Goal: Use online tool/utility: Utilize a website feature to perform a specific function

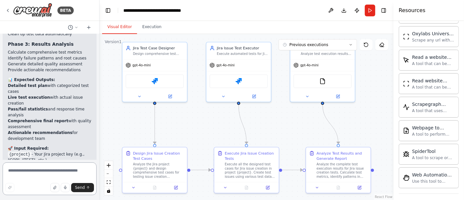
click at [28, 168] on textarea at bounding box center [50, 178] width 94 height 33
click at [7, 12] on icon at bounding box center [7, 10] width 5 height 5
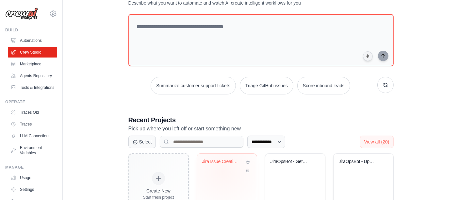
click at [222, 171] on div "Jira Issue Creation Test Automation" at bounding box center [226, 166] width 49 height 15
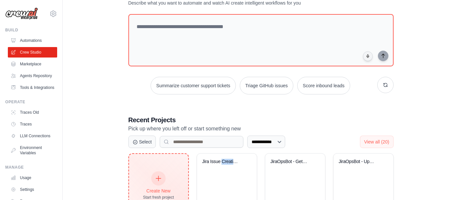
click at [157, 175] on icon at bounding box center [158, 178] width 7 height 7
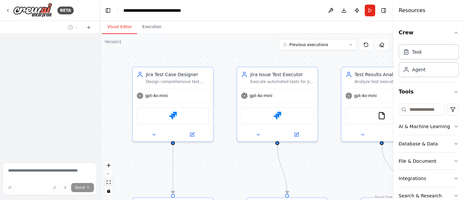
click at [109, 183] on icon "fit view" at bounding box center [109, 182] width 4 height 4
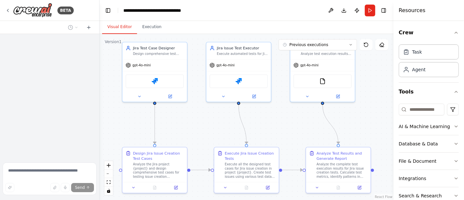
scroll to position [2784, 0]
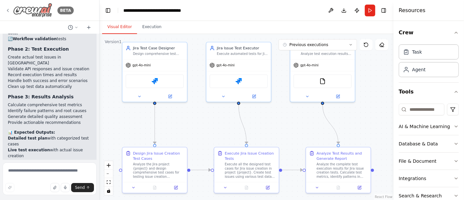
click at [8, 10] on icon at bounding box center [7, 10] width 5 height 5
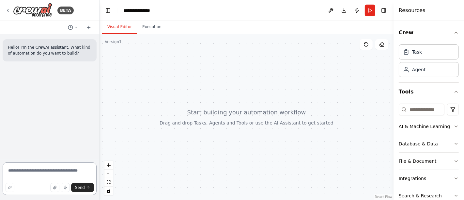
click at [35, 169] on textarea at bounding box center [50, 178] width 94 height 33
click at [51, 171] on textarea "**********" at bounding box center [50, 178] width 94 height 33
click at [90, 170] on textarea "**********" at bounding box center [50, 178] width 94 height 33
type textarea "**********"
click at [81, 188] on span "Send" at bounding box center [80, 187] width 10 height 5
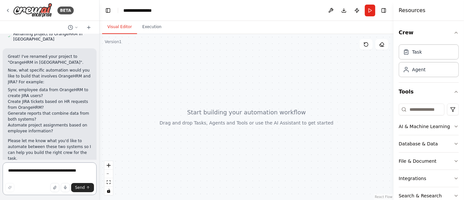
scroll to position [106, 0]
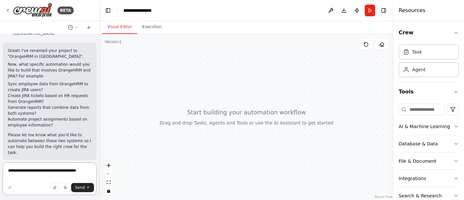
click at [35, 172] on textarea "**********" at bounding box center [50, 178] width 94 height 33
type textarea "**********"
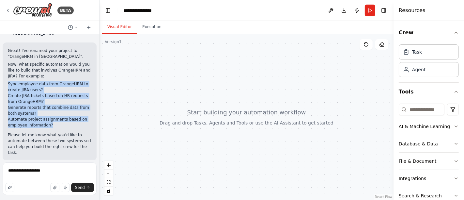
drag, startPoint x: 52, startPoint y: 122, endPoint x: 8, endPoint y: 81, distance: 60.1
click at [8, 81] on ul "Sync employee data from OrangeHRM to create JIRA users? Create JIRA tickets bas…" at bounding box center [50, 104] width 84 height 47
copy ul "Sync employee data from OrangeHRM to create JIRA users? Create JIRA tickets bas…"
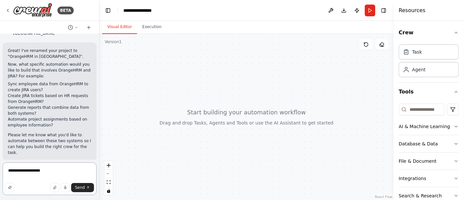
drag, startPoint x: 40, startPoint y: 170, endPoint x: 0, endPoint y: 177, distance: 40.7
click at [0, 177] on div "**********" at bounding box center [50, 100] width 100 height 200
paste textarea "**********"
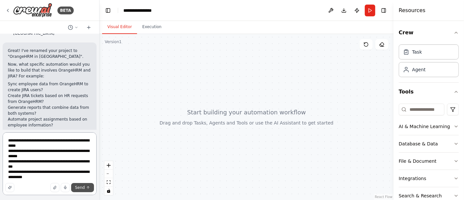
type textarea "**********"
click at [82, 187] on span "Send" at bounding box center [80, 187] width 10 height 5
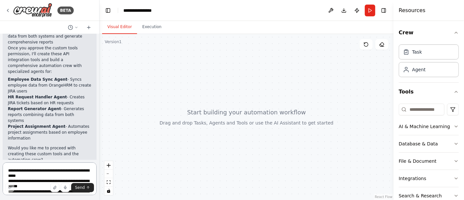
scroll to position [624, 0]
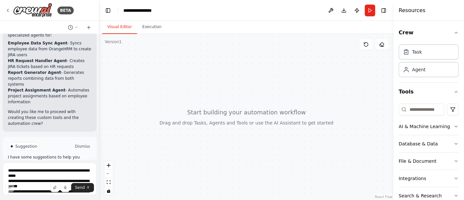
click at [76, 143] on button "Dismiss" at bounding box center [83, 146] width 18 height 7
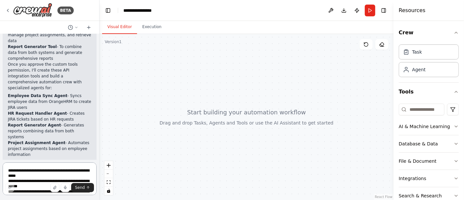
click at [43, 169] on textarea "**********" at bounding box center [50, 178] width 94 height 33
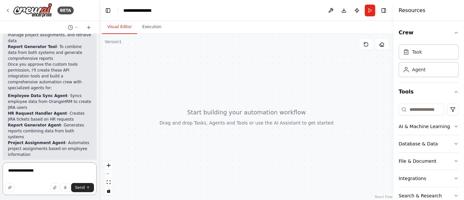
type textarea "**********"
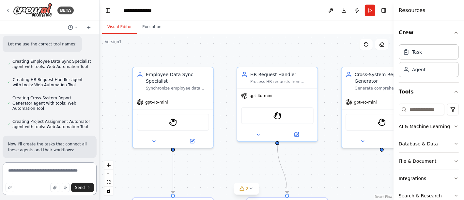
scroll to position [826, 0]
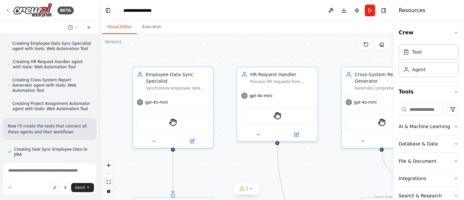
click at [109, 183] on icon "fit view" at bounding box center [109, 182] width 4 height 4
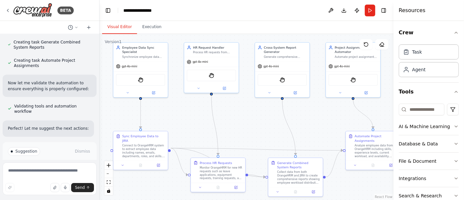
scroll to position [965, 0]
click at [366, 14] on button "Run" at bounding box center [370, 11] width 10 height 12
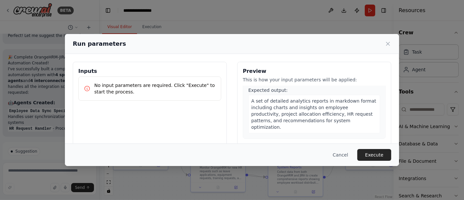
scroll to position [340, 0]
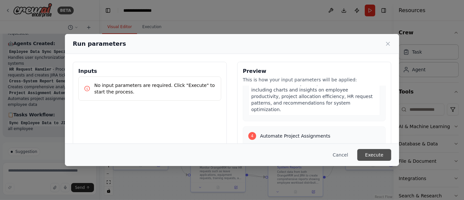
click at [376, 154] on button "Execute" at bounding box center [375, 155] width 34 height 12
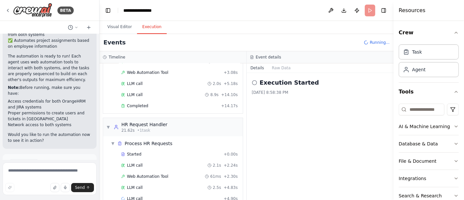
scroll to position [64, 0]
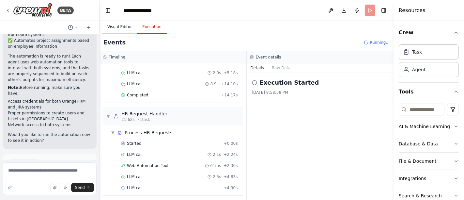
click at [117, 26] on button "Visual Editor" at bounding box center [119, 27] width 35 height 14
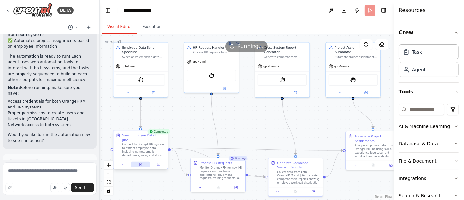
click at [141, 163] on icon at bounding box center [140, 164] width 2 height 3
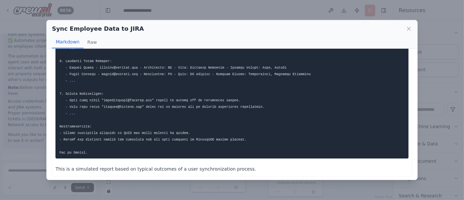
scroll to position [102, 0]
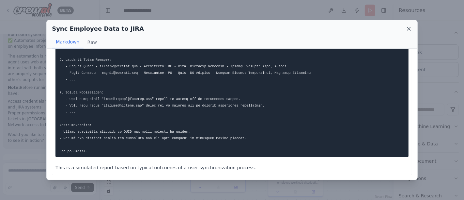
click at [412, 30] on icon at bounding box center [409, 28] width 7 height 7
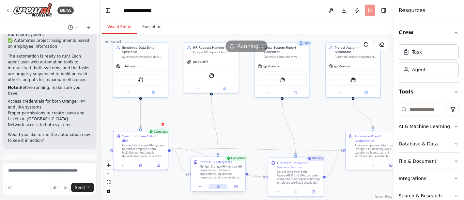
click at [219, 188] on icon at bounding box center [219, 187] width 4 height 4
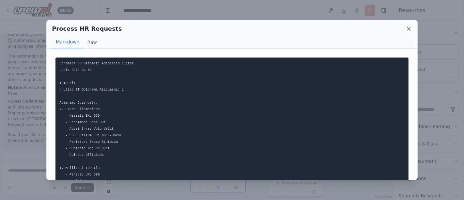
click at [407, 28] on icon at bounding box center [409, 28] width 7 height 7
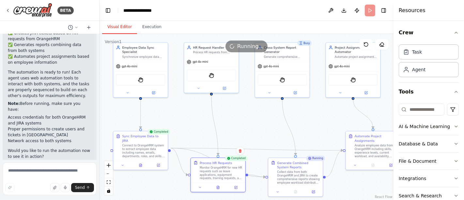
scroll to position [1306, 0]
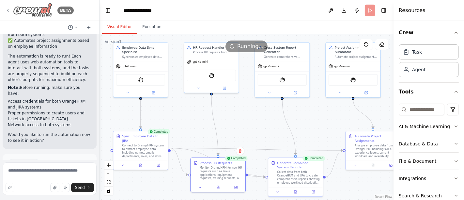
click at [8, 10] on icon at bounding box center [7, 10] width 1 height 3
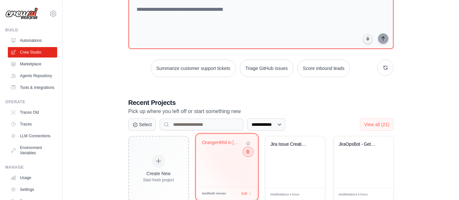
click at [247, 152] on icon at bounding box center [247, 152] width 4 height 4
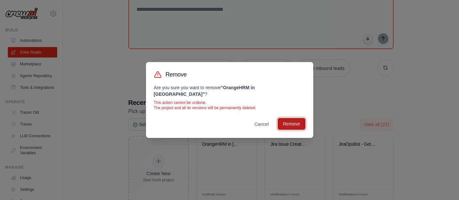
click at [288, 120] on button "Remove" at bounding box center [291, 124] width 27 height 12
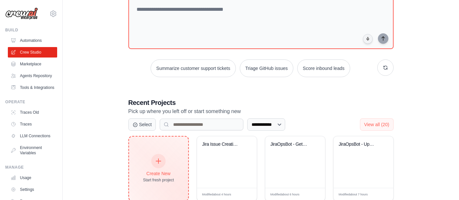
click at [155, 160] on icon at bounding box center [158, 160] width 7 height 7
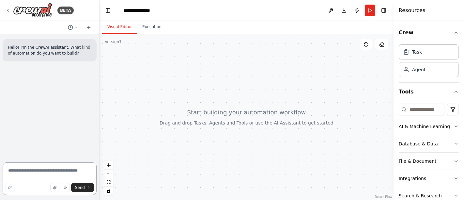
click at [29, 170] on textarea at bounding box center [50, 178] width 94 height 33
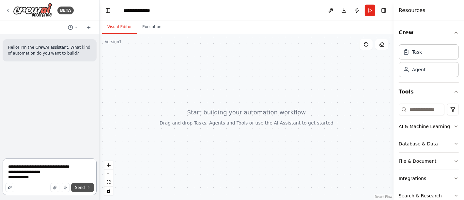
type textarea "**********"
click at [85, 189] on span "Send" at bounding box center [80, 187] width 10 height 5
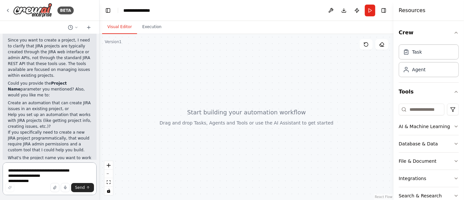
scroll to position [293, 0]
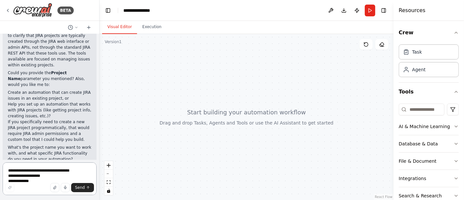
click at [44, 170] on textarea "**********" at bounding box center [50, 178] width 94 height 33
type textarea "**********"
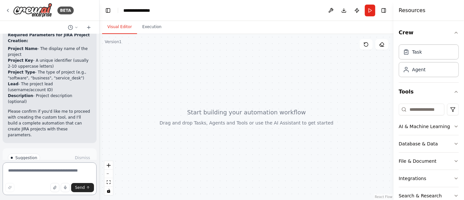
scroll to position [620, 0]
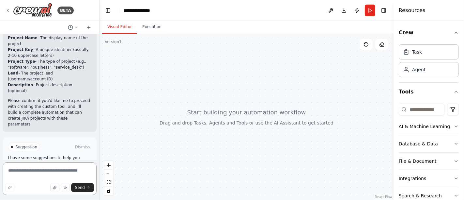
click at [48, 167] on textarea at bounding box center [50, 178] width 94 height 33
type textarea "*******"
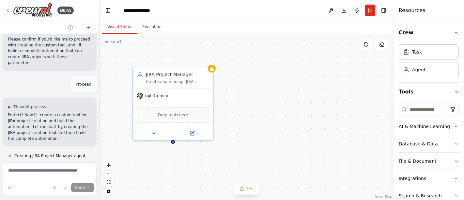
scroll to position [695, 0]
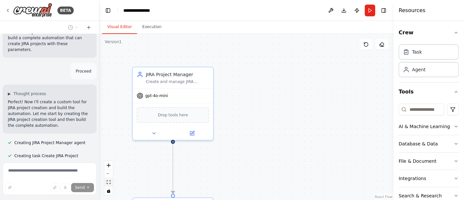
click at [108, 181] on icon "fit view" at bounding box center [109, 182] width 4 height 4
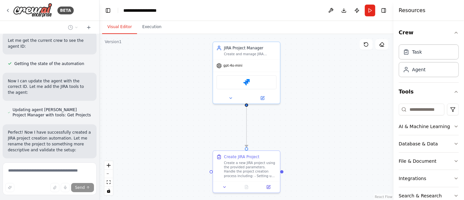
scroll to position [1012, 0]
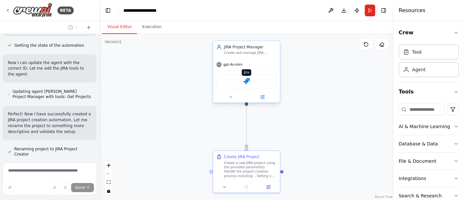
click at [248, 81] on img at bounding box center [247, 81] width 7 height 7
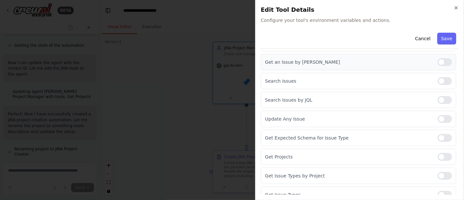
scroll to position [147, 0]
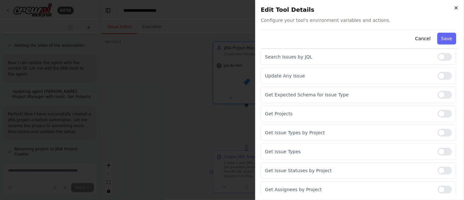
click at [458, 8] on icon "button" at bounding box center [456, 7] width 5 height 5
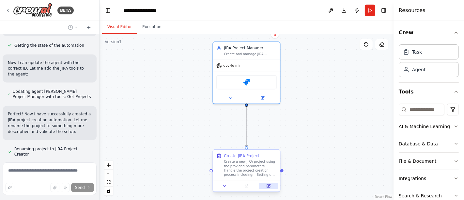
click at [267, 184] on icon at bounding box center [269, 186] width 4 height 4
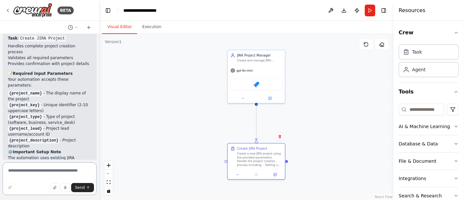
scroll to position [1261, 0]
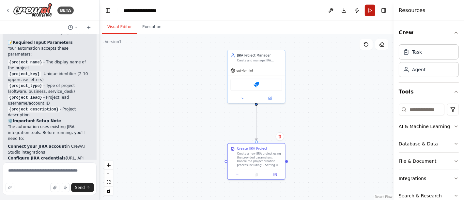
click at [369, 10] on button "Run" at bounding box center [370, 11] width 10 height 12
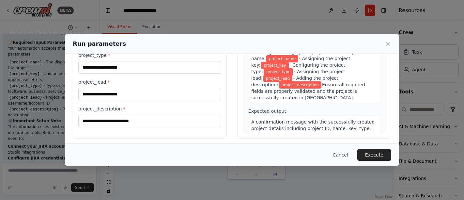
scroll to position [80, 0]
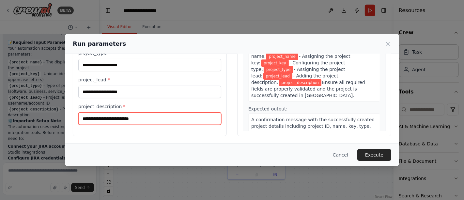
click at [118, 118] on input "project_description *" at bounding box center [149, 118] width 143 height 12
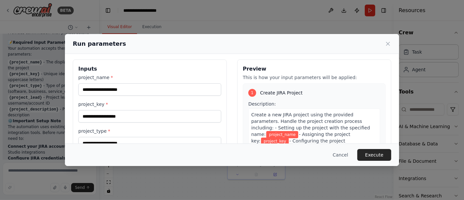
scroll to position [0, 0]
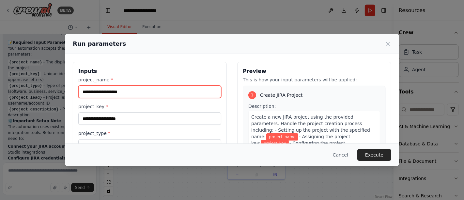
click at [134, 90] on input "project_name *" at bounding box center [149, 92] width 143 height 12
type input "********"
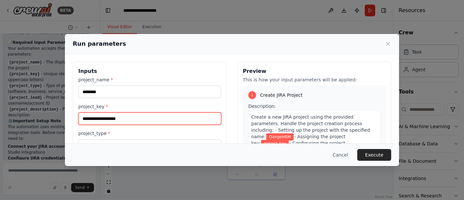
click at [129, 119] on input "project_key *" at bounding box center [149, 118] width 143 height 12
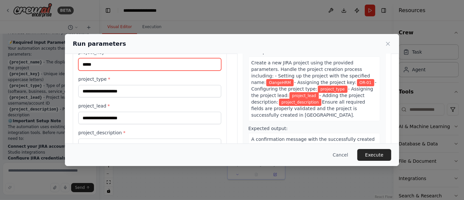
scroll to position [44, 0]
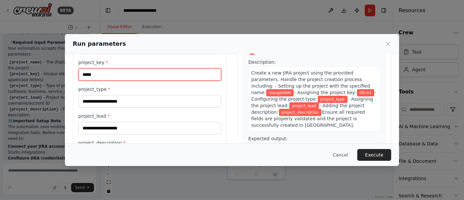
type input "*****"
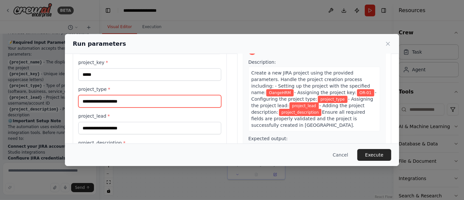
click at [129, 103] on input "project_type *" at bounding box center [149, 101] width 143 height 12
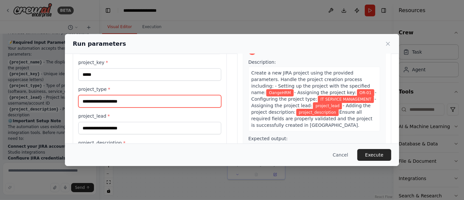
type input "**********"
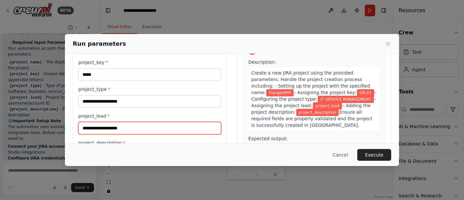
click at [127, 125] on input "project_lead *" at bounding box center [149, 128] width 143 height 12
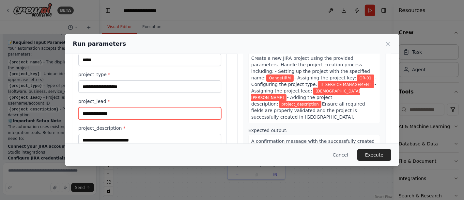
scroll to position [80, 0]
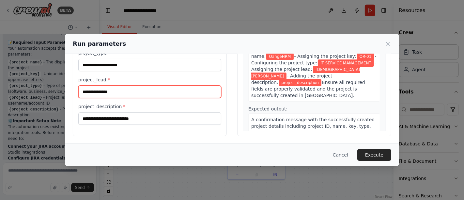
type input "**********"
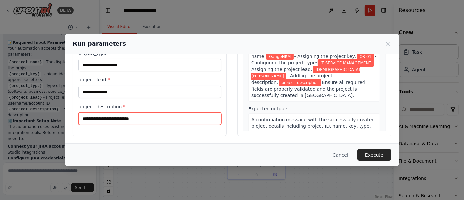
click at [101, 116] on input "project_description *" at bounding box center [149, 118] width 143 height 12
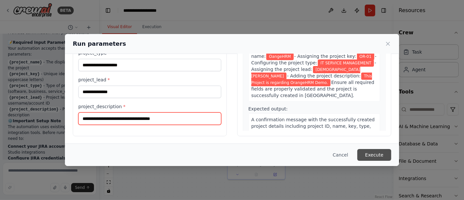
type input "**********"
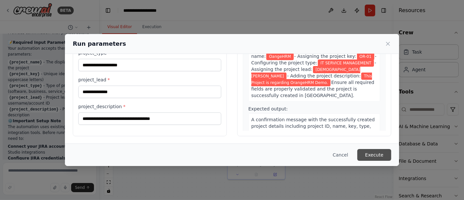
click at [374, 156] on button "Execute" at bounding box center [375, 155] width 34 height 12
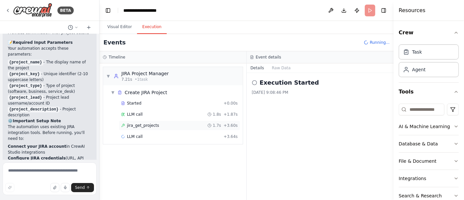
click at [135, 126] on span "jira_get_projects" at bounding box center [143, 125] width 32 height 5
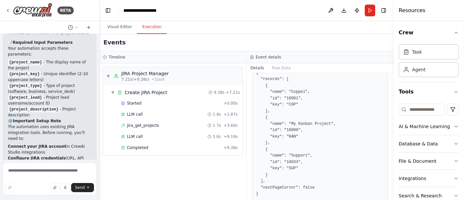
scroll to position [65, 0]
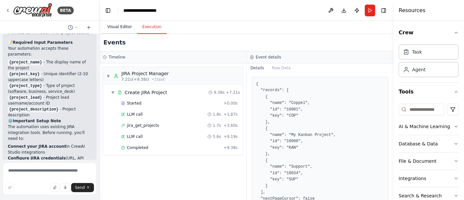
click at [118, 28] on button "Visual Editor" at bounding box center [119, 27] width 35 height 14
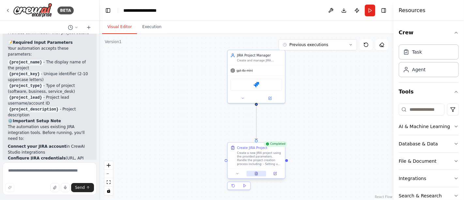
click at [258, 174] on icon at bounding box center [257, 174] width 4 height 4
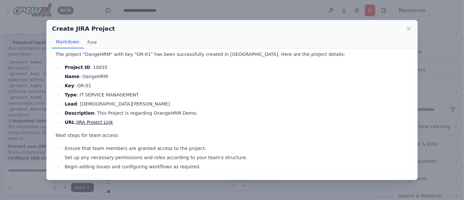
scroll to position [0, 0]
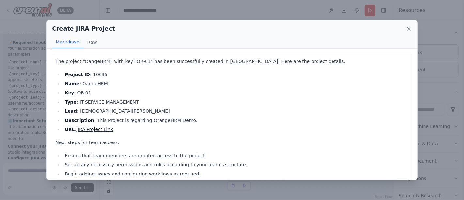
click at [411, 28] on icon at bounding box center [409, 28] width 7 height 7
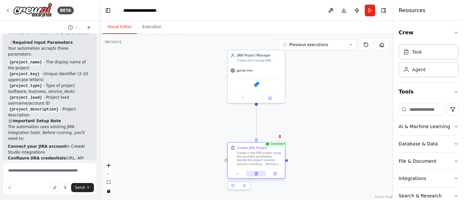
click at [259, 173] on button at bounding box center [257, 174] width 20 height 6
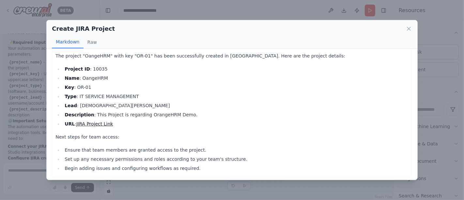
scroll to position [7, 0]
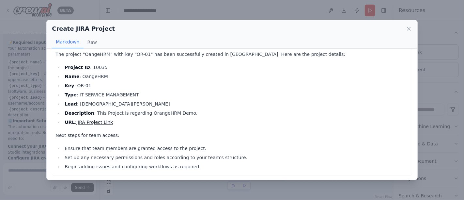
click at [90, 120] on link "JIRA Project Link" at bounding box center [94, 122] width 37 height 5
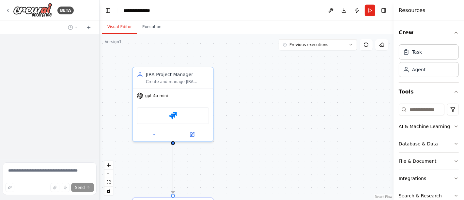
scroll to position [1317, 0]
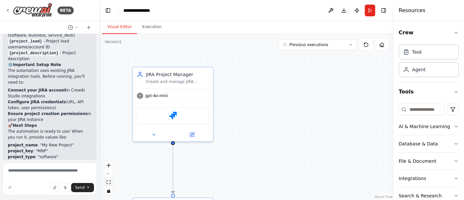
click at [108, 179] on button "fit view" at bounding box center [109, 182] width 8 height 8
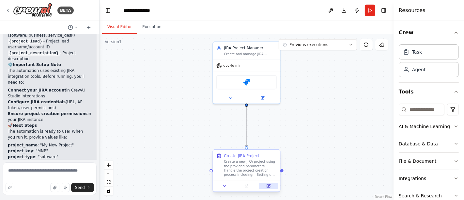
click at [266, 186] on button at bounding box center [268, 186] width 19 height 7
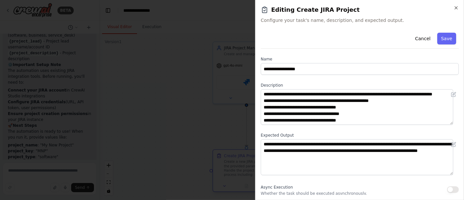
click at [266, 186] on span "Async Execution" at bounding box center [277, 187] width 32 height 5
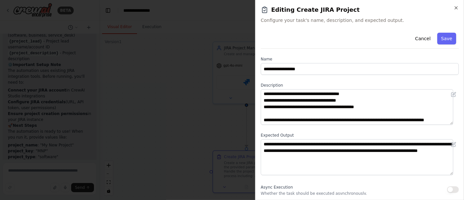
scroll to position [0, 0]
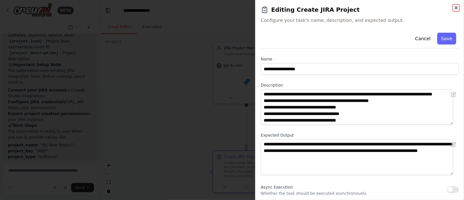
click at [457, 9] on icon "button" at bounding box center [456, 7] width 5 height 5
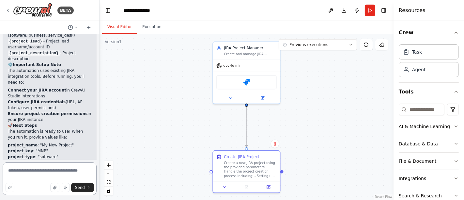
click at [29, 173] on textarea at bounding box center [50, 178] width 94 height 33
type textarea "**********"
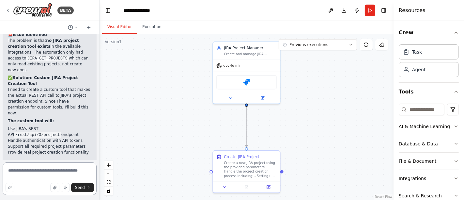
scroll to position [2045, 0]
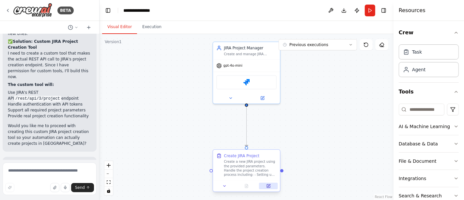
click at [268, 186] on icon at bounding box center [268, 185] width 3 height 3
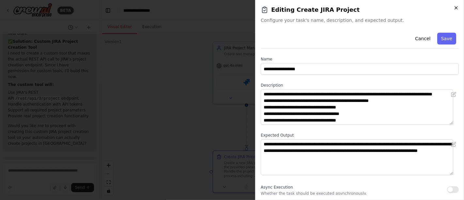
click at [456, 8] on icon "button" at bounding box center [456, 8] width 3 height 3
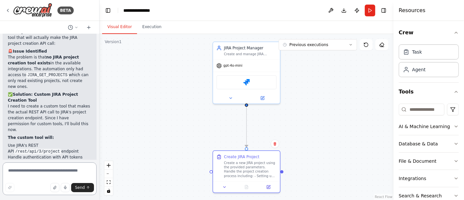
click at [44, 173] on textarea at bounding box center [50, 178] width 94 height 33
type textarea "**********"
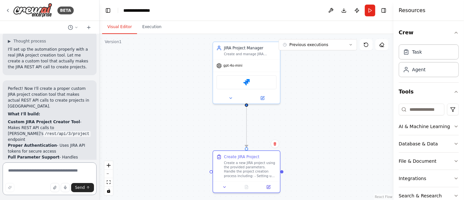
scroll to position [2253, 0]
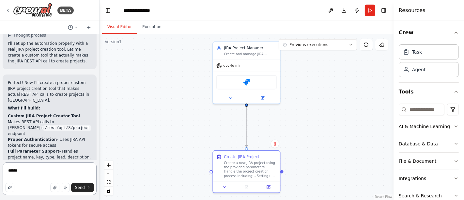
type textarea "*******"
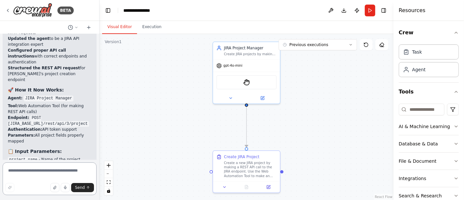
scroll to position [3258, 0]
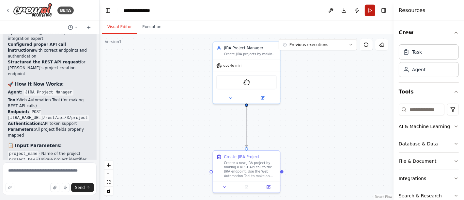
click at [369, 13] on button "Run" at bounding box center [370, 11] width 10 height 12
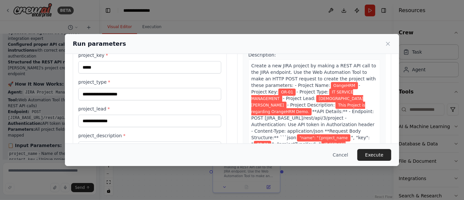
scroll to position [80, 0]
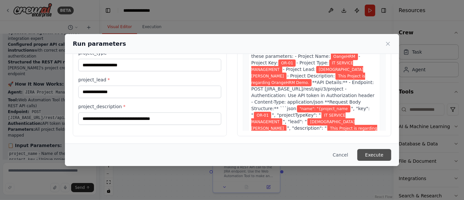
click at [369, 153] on button "Execute" at bounding box center [375, 155] width 34 height 12
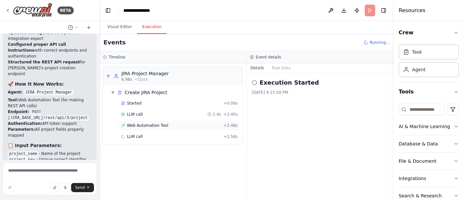
click at [148, 124] on span "Web Automation Tool" at bounding box center [147, 125] width 41 height 5
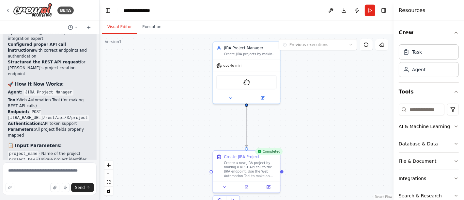
click at [111, 30] on button "Visual Editor" at bounding box center [119, 27] width 35 height 14
click at [244, 187] on button at bounding box center [246, 186] width 23 height 7
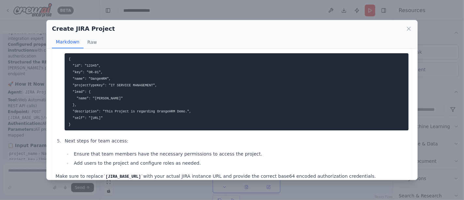
scroll to position [184, 0]
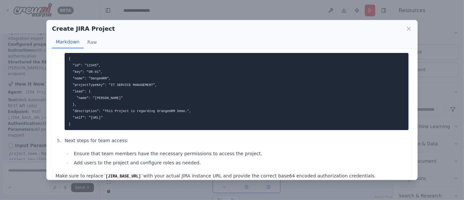
click at [408, 29] on icon at bounding box center [409, 28] width 7 height 7
